Goal: Task Accomplishment & Management: Manage account settings

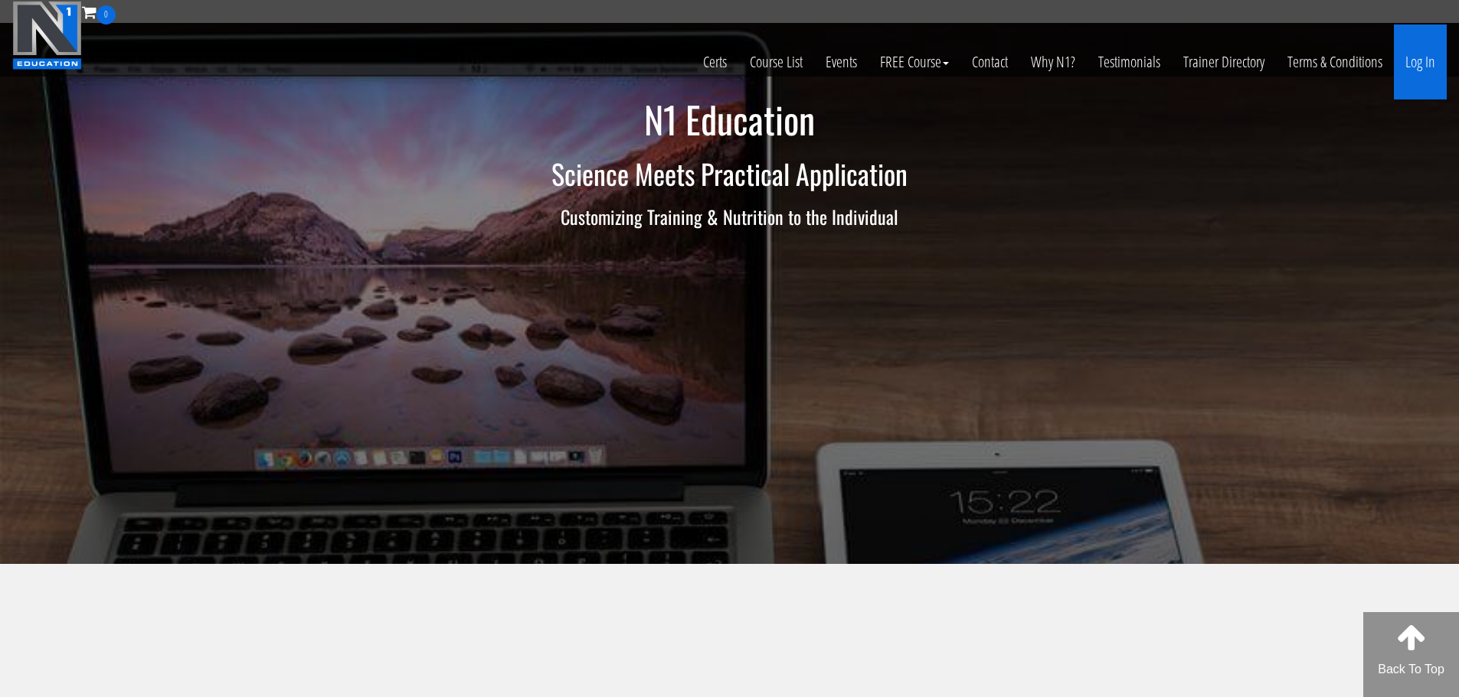
click at [1422, 67] on link "Log In" at bounding box center [1419, 62] width 53 height 75
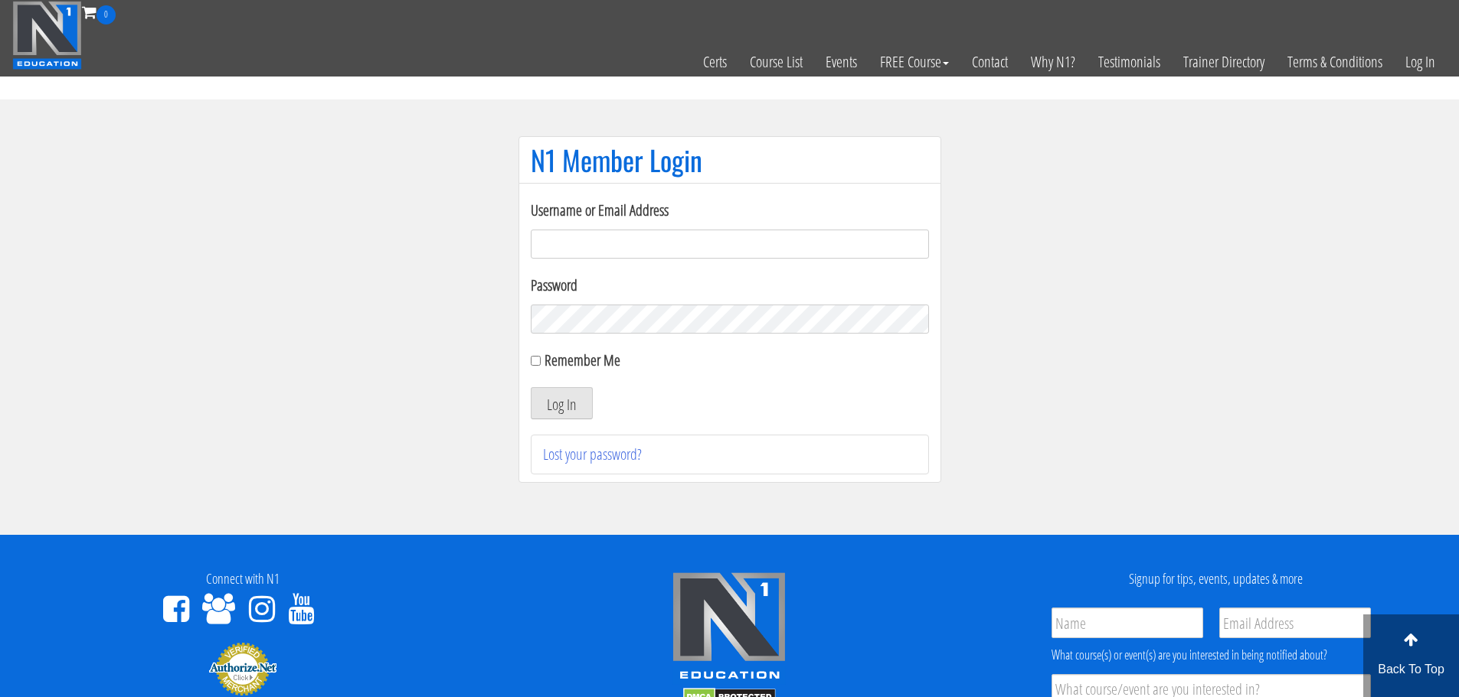
click at [639, 237] on input "Username or Email Address" at bounding box center [730, 244] width 398 height 29
type input "[EMAIL_ADDRESS][DOMAIN_NAME]"
click at [531, 387] on button "Log In" at bounding box center [562, 403] width 62 height 32
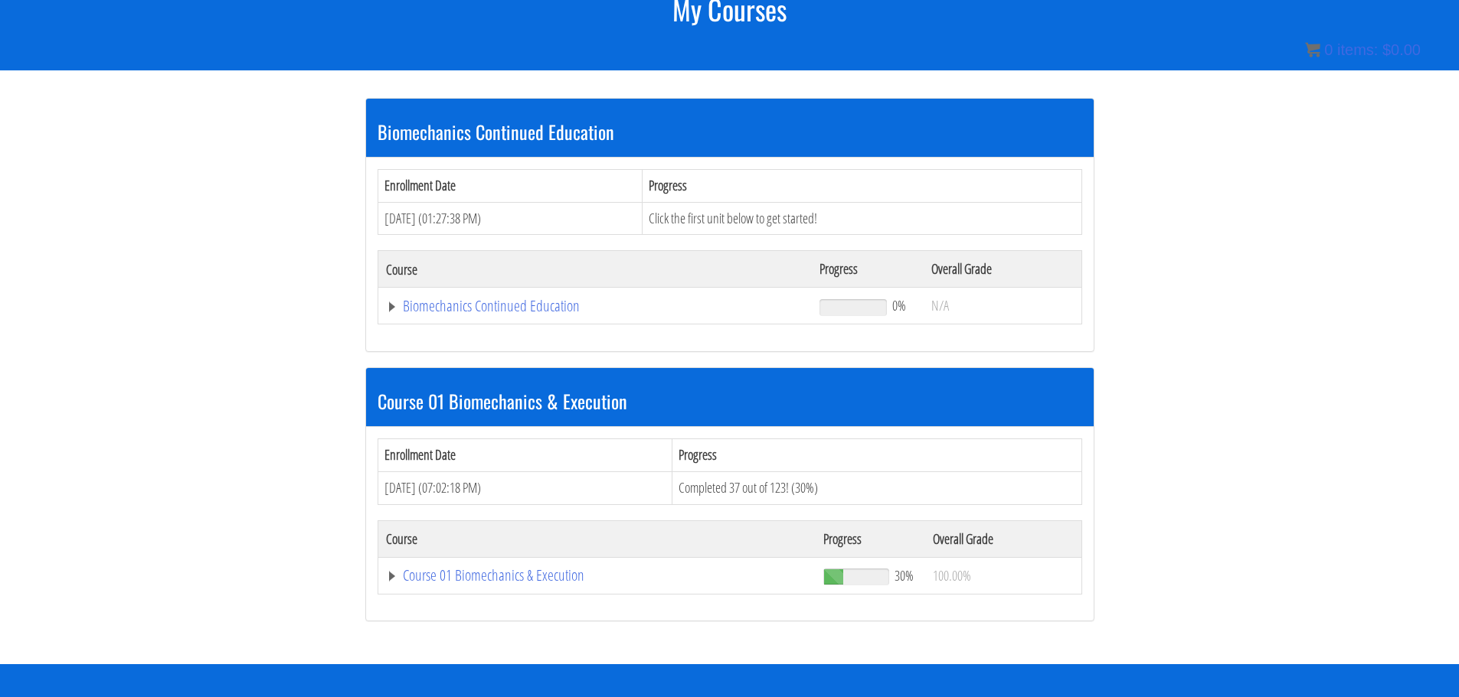
scroll to position [226, 0]
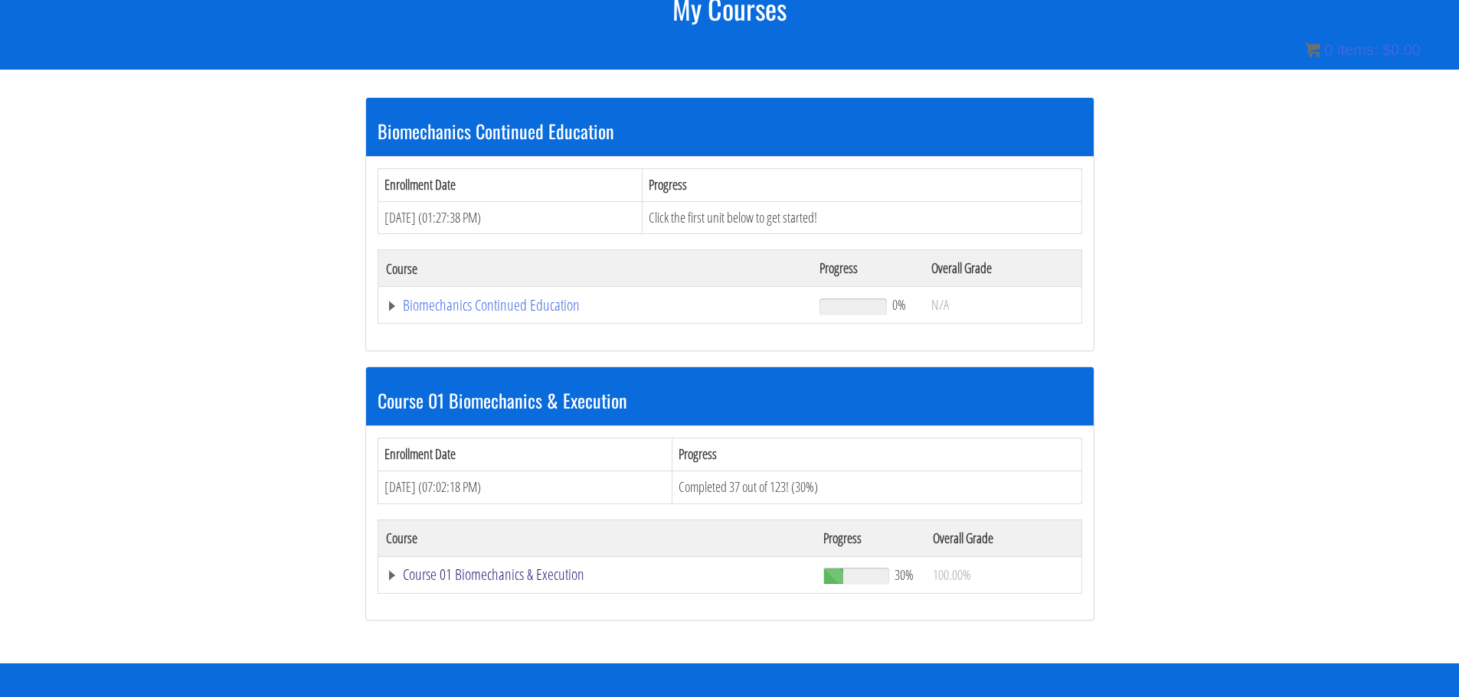
click at [497, 313] on link "Course 01 Biomechanics & Execution" at bounding box center [595, 305] width 419 height 15
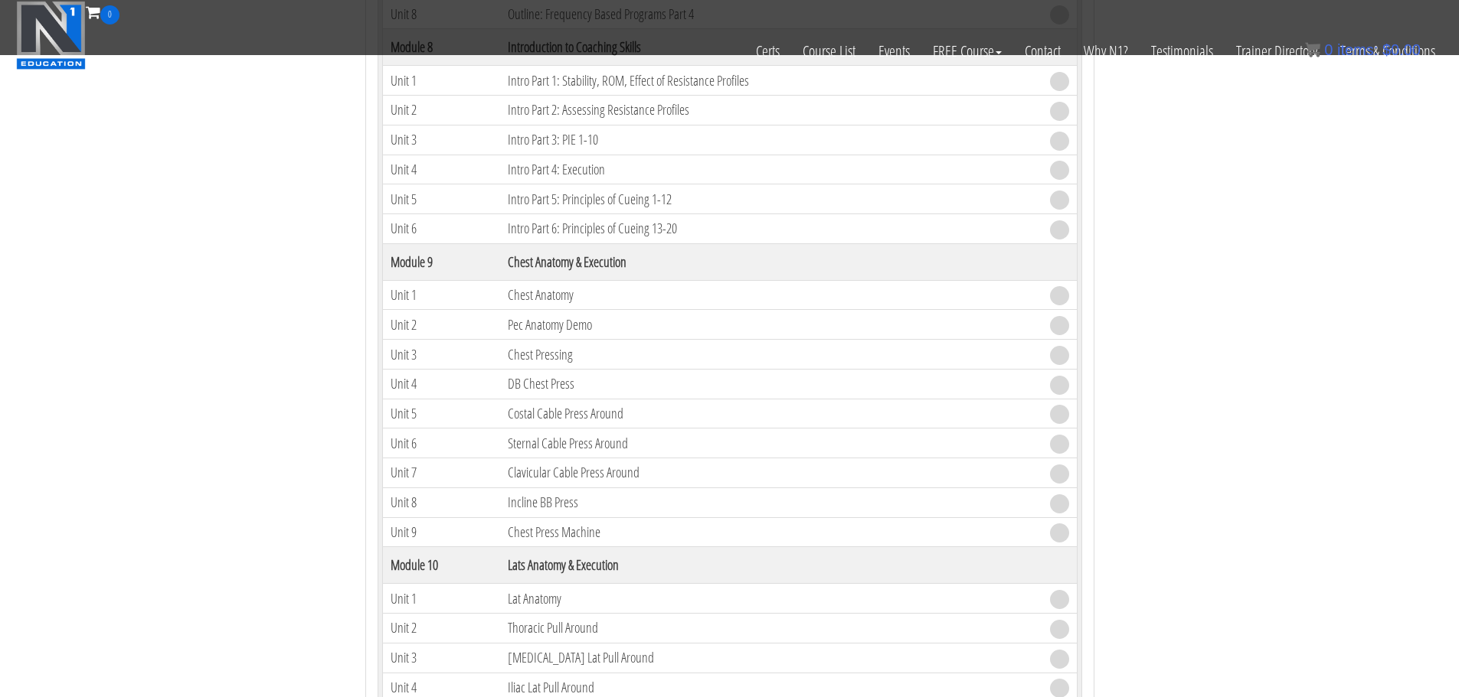
scroll to position [2448, 0]
